Goal: Information Seeking & Learning: Learn about a topic

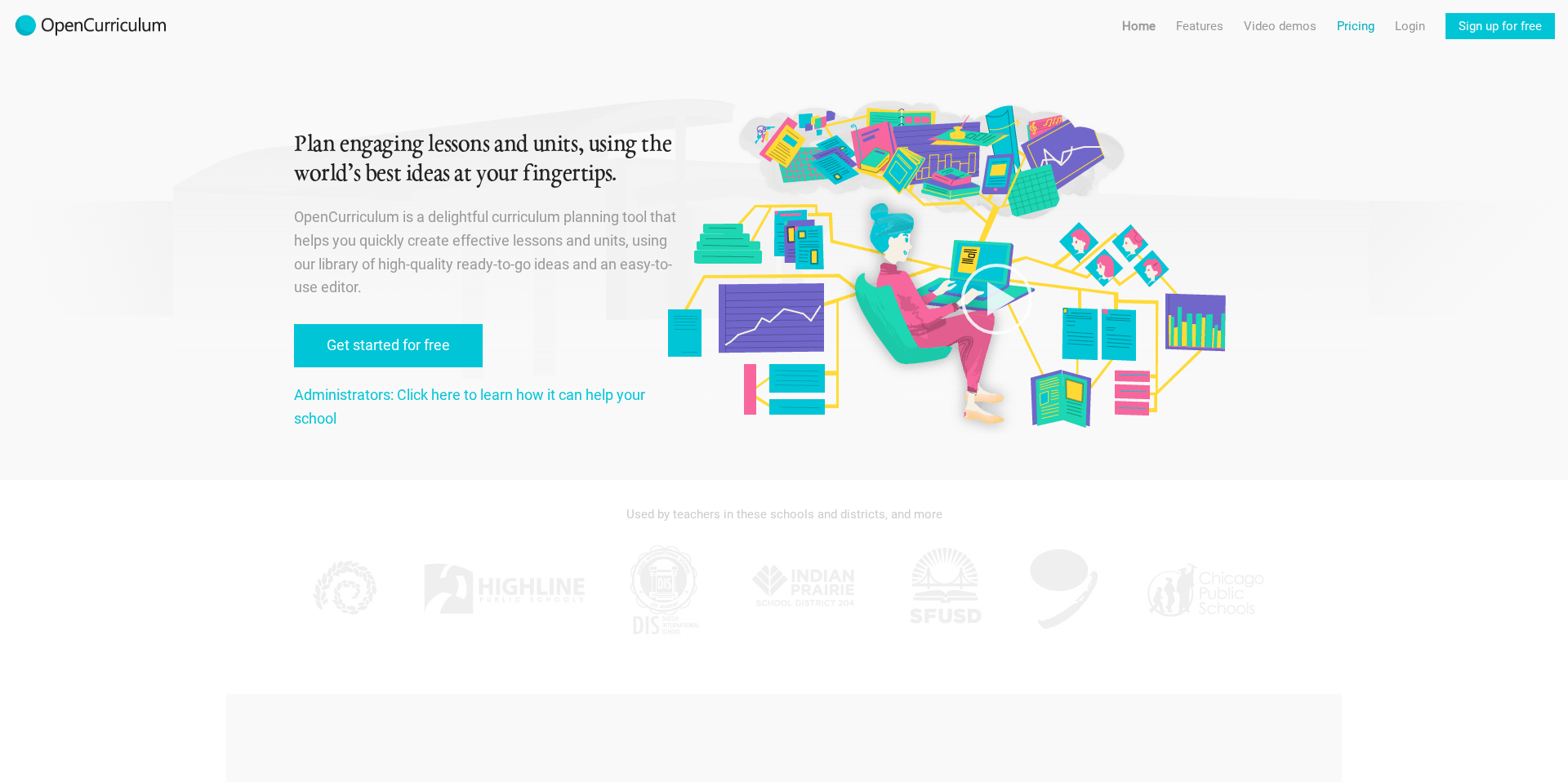
click at [1357, 26] on link "Pricing" at bounding box center [1355, 26] width 37 height 26
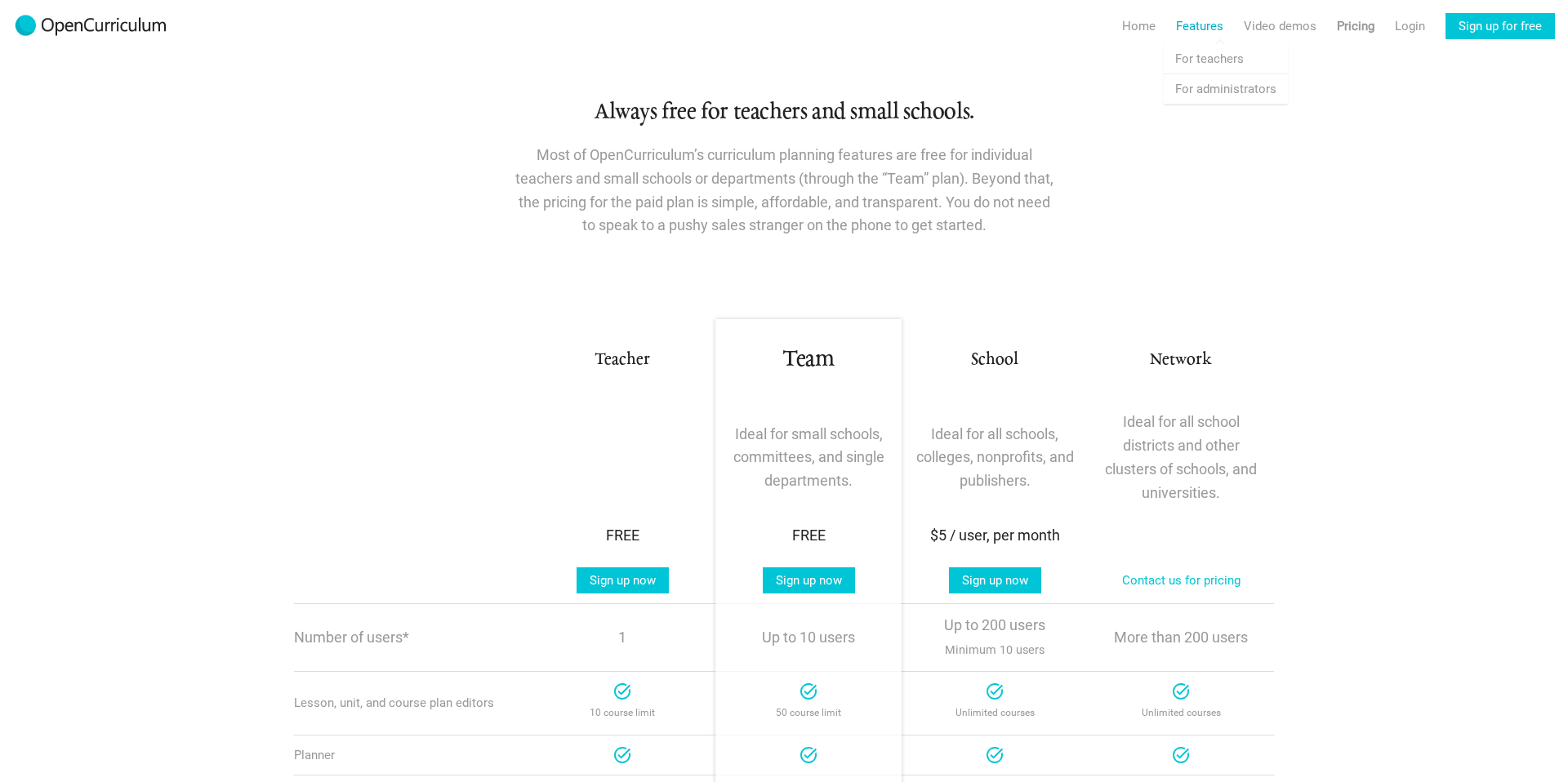
click at [1197, 31] on link "Features" at bounding box center [1199, 26] width 47 height 26
click at [1206, 56] on link "Features For teachers" at bounding box center [1225, 59] width 124 height 30
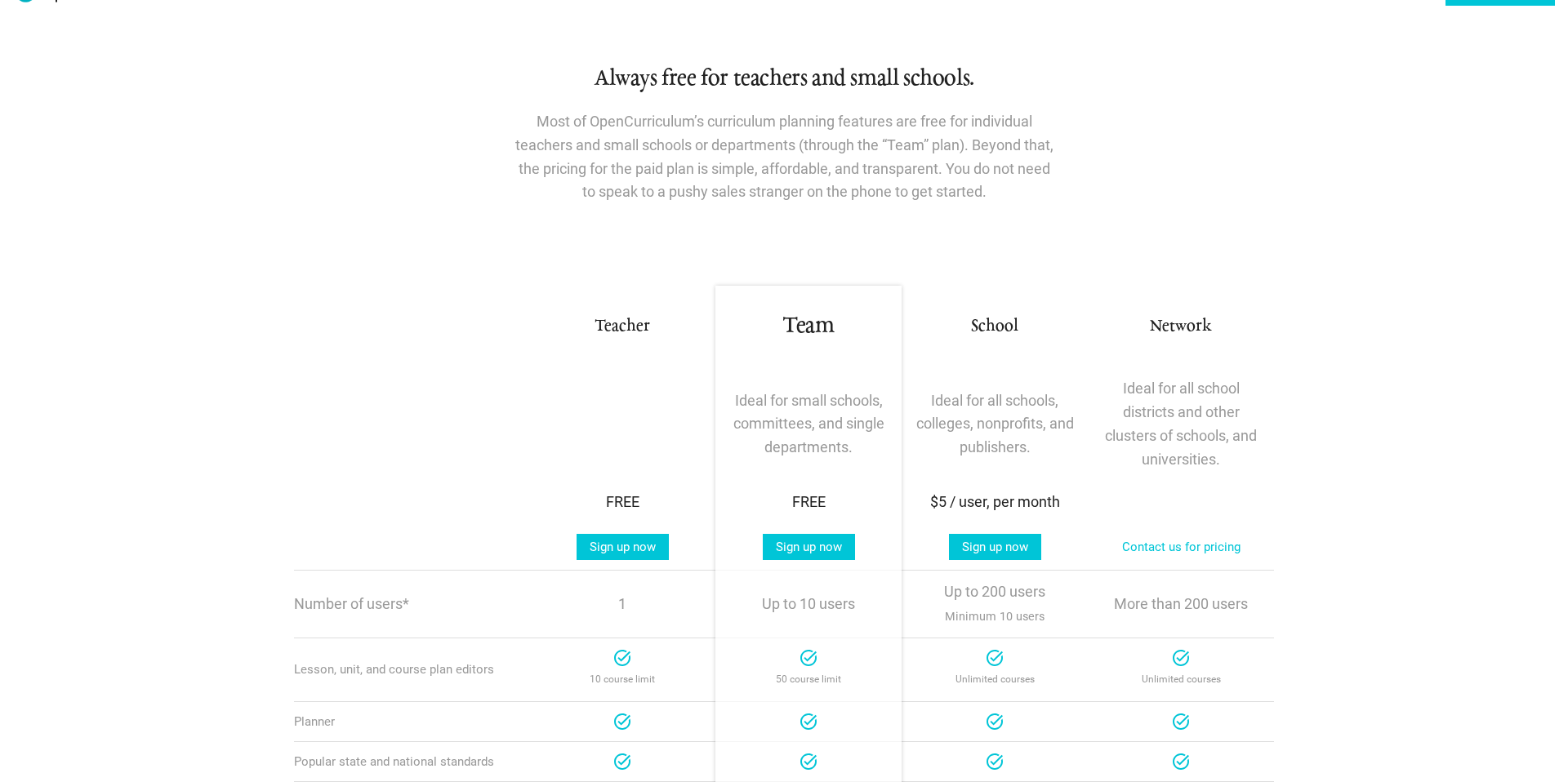
scroll to position [42, 0]
